Goal: Find specific page/section: Find specific page/section

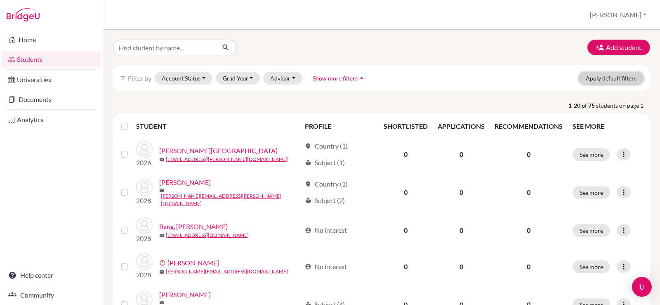
click at [600, 82] on button "Apply default filters" at bounding box center [610, 78] width 65 height 13
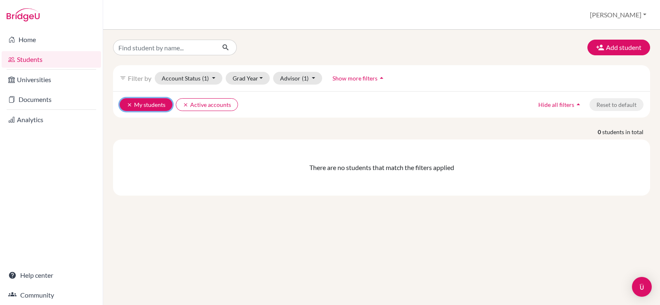
click at [130, 106] on icon "clear" at bounding box center [130, 105] width 6 height 6
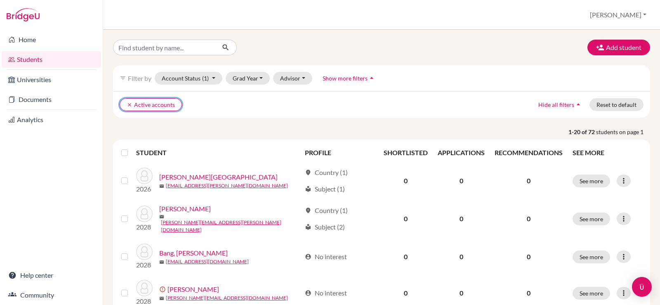
click at [131, 106] on icon "clear" at bounding box center [130, 105] width 6 height 6
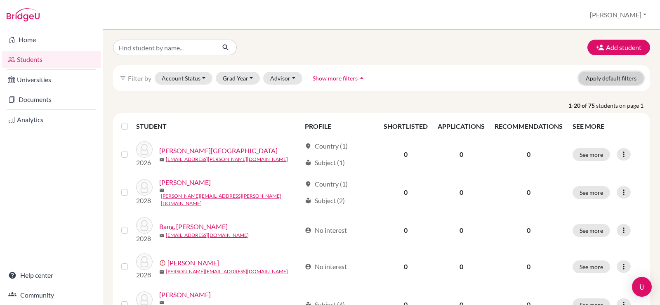
click at [607, 76] on button "Apply default filters" at bounding box center [610, 78] width 65 height 13
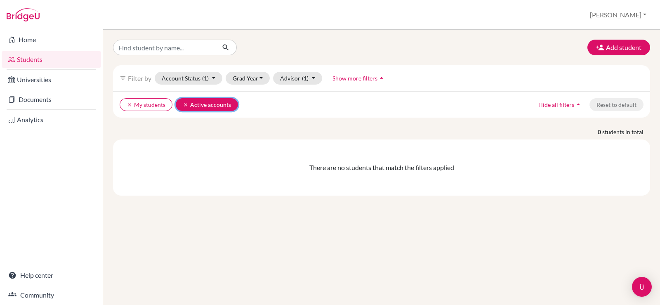
click at [184, 106] on icon "clear" at bounding box center [186, 105] width 6 height 6
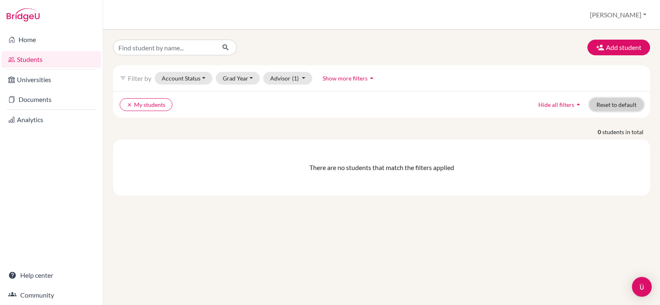
click at [611, 106] on button "Reset to default" at bounding box center [616, 104] width 54 height 13
click at [20, 58] on link "Students" at bounding box center [51, 59] width 99 height 16
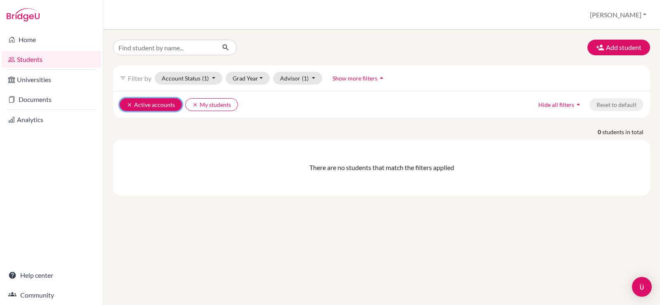
click at [129, 105] on icon "clear" at bounding box center [130, 105] width 6 height 6
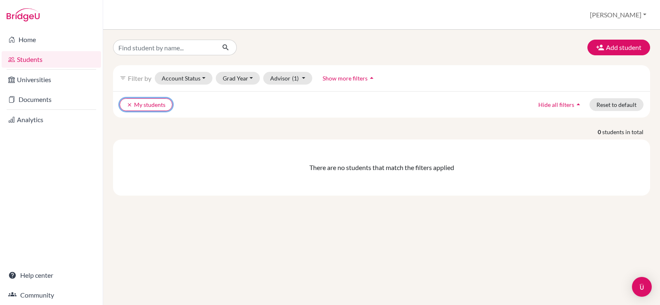
click at [129, 105] on icon "clear" at bounding box center [130, 105] width 6 height 6
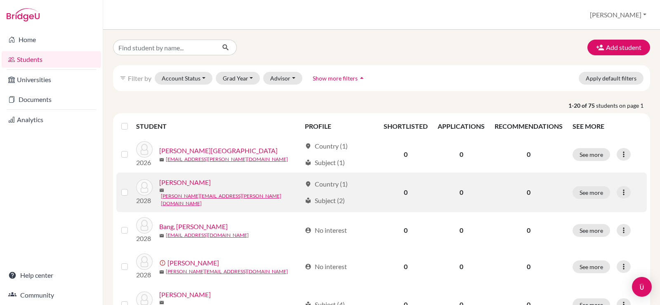
scroll to position [41, 0]
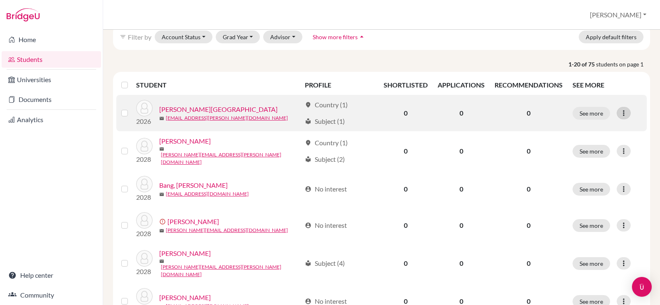
click at [621, 115] on icon at bounding box center [623, 113] width 8 height 8
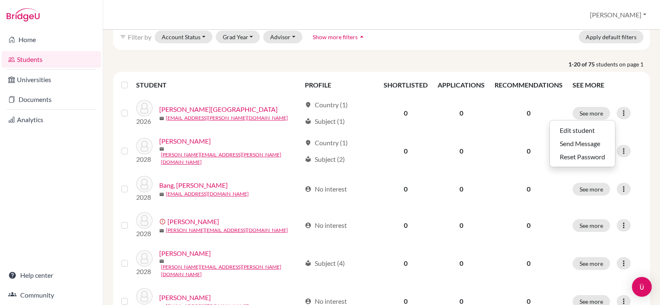
click at [628, 77] on th "SEE MORE" at bounding box center [606, 85] width 79 height 20
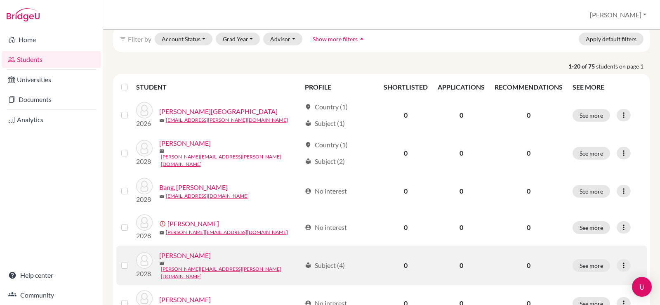
scroll to position [0, 0]
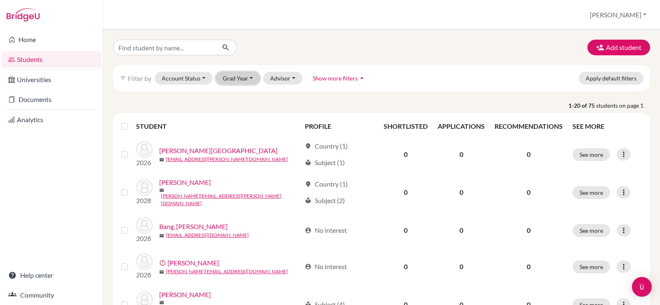
click at [242, 75] on button "Grad Year" at bounding box center [238, 78] width 45 height 13
click at [241, 118] on span "2026" at bounding box center [233, 122] width 15 height 10
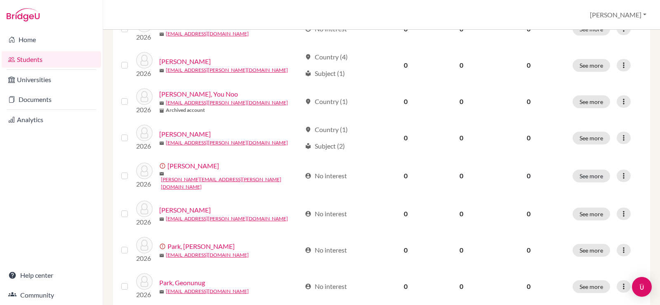
scroll to position [618, 0]
